Goal: Task Accomplishment & Management: Manage account settings

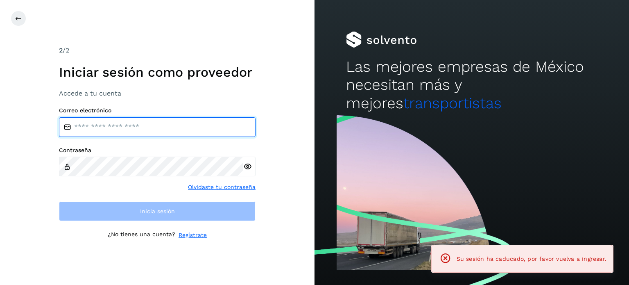
click at [166, 131] on input "email" at bounding box center [157, 127] width 197 height 20
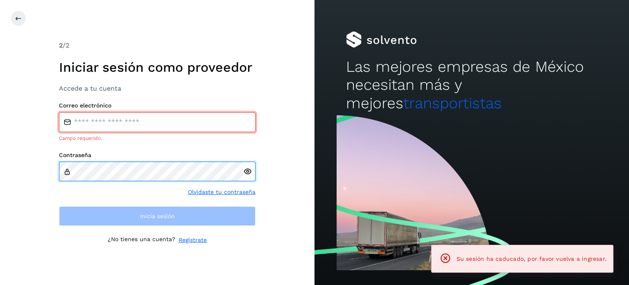
click at [127, 161] on div "Contraseña" at bounding box center [157, 166] width 197 height 29
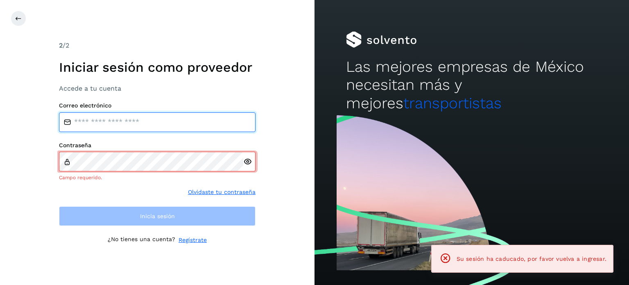
click at [124, 125] on input "email" at bounding box center [157, 122] width 197 height 20
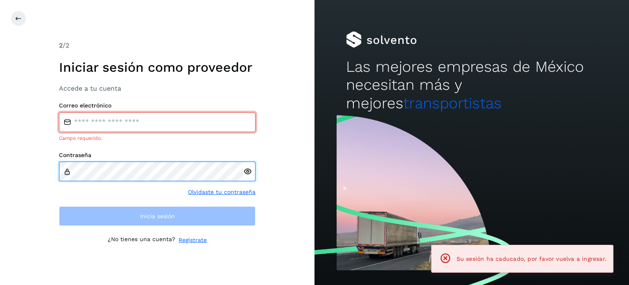
click at [107, 160] on div "Contraseña" at bounding box center [157, 166] width 197 height 29
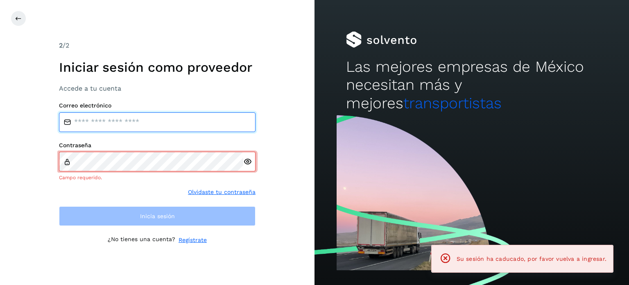
click at [115, 121] on input "email" at bounding box center [157, 122] width 197 height 20
type input "**********"
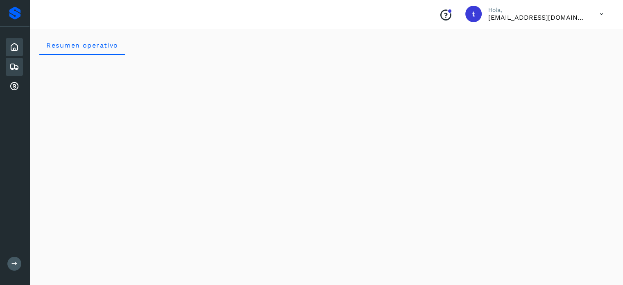
click at [16, 64] on icon at bounding box center [14, 67] width 10 height 10
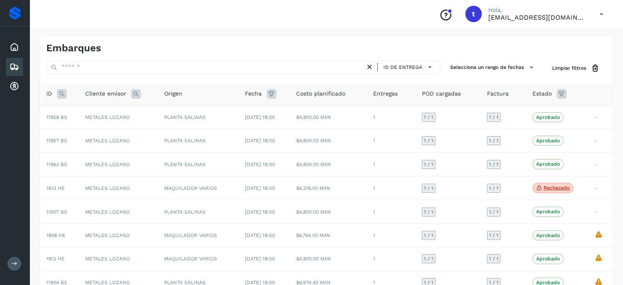
click at [16, 64] on icon at bounding box center [14, 67] width 10 height 10
